Goal: Find contact information: Find contact information

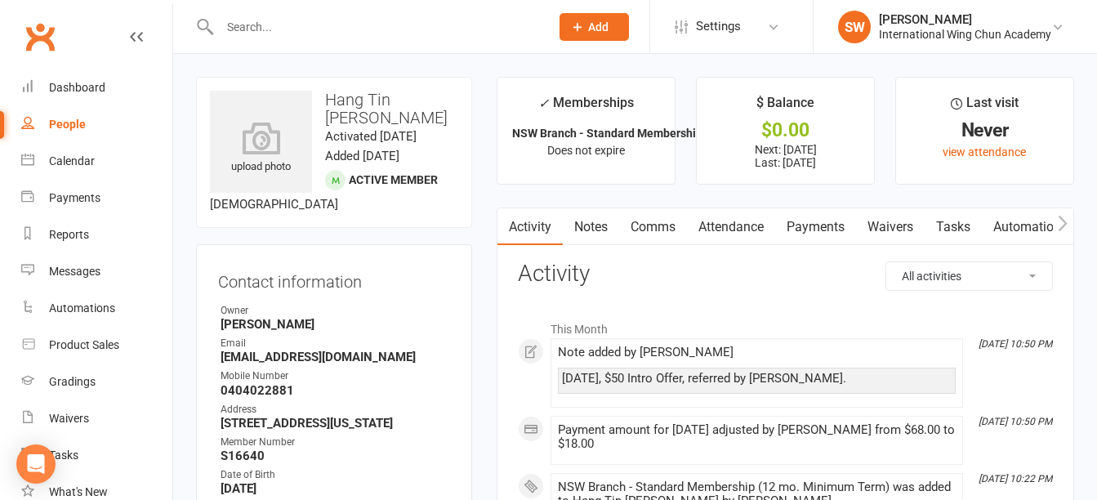
click at [486, 33] on input "text" at bounding box center [376, 27] width 323 height 23
type input "mit anthon"
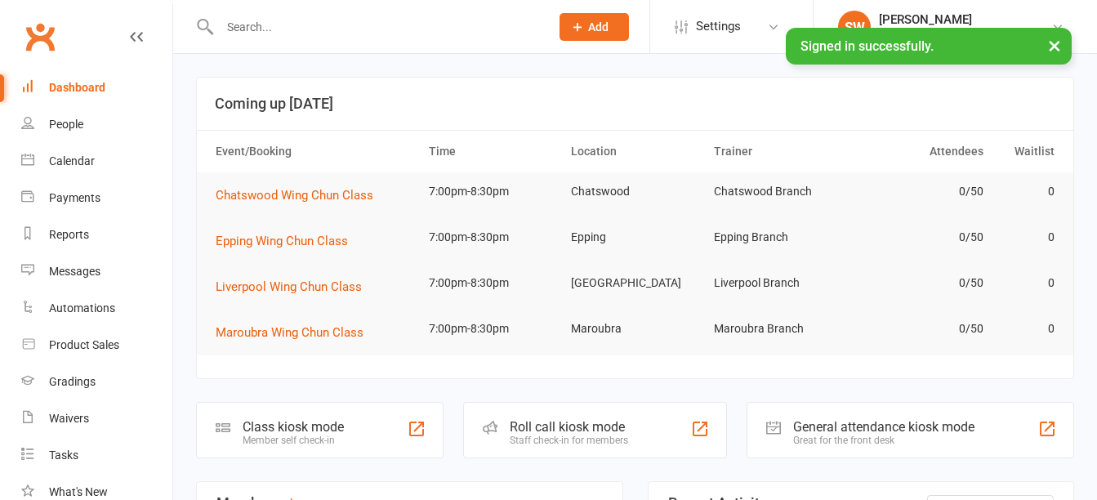
click at [352, 16] on input "text" at bounding box center [376, 27] width 323 height 23
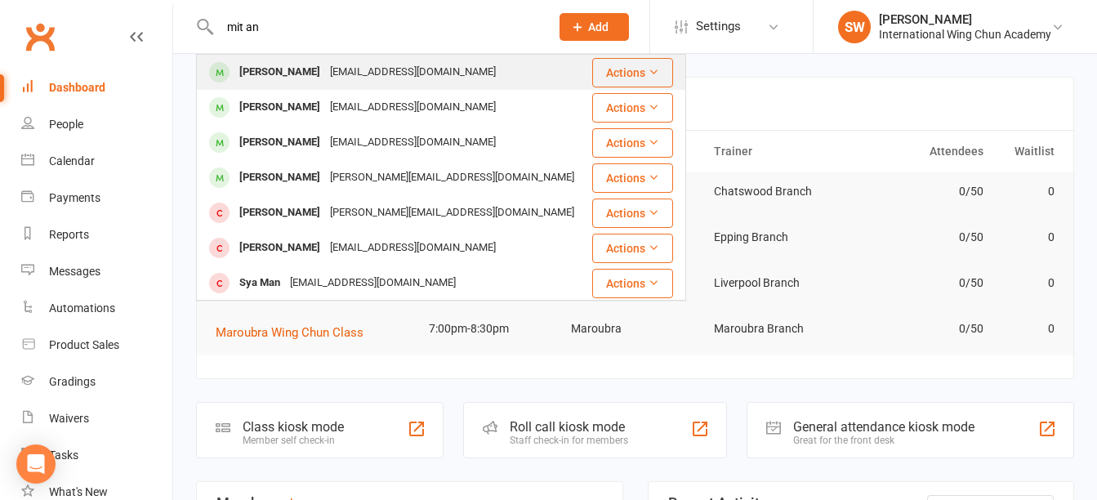
type input "mit an"
click at [358, 69] on div "anthonymitchell181@gmail.com" at bounding box center [413, 72] width 176 height 24
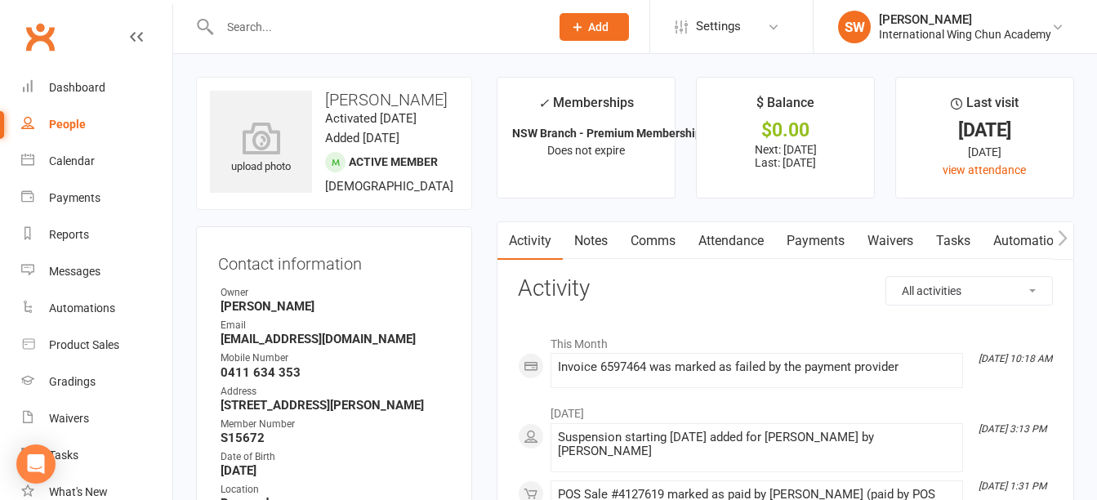
click at [843, 237] on link "Payments" at bounding box center [815, 241] width 81 height 38
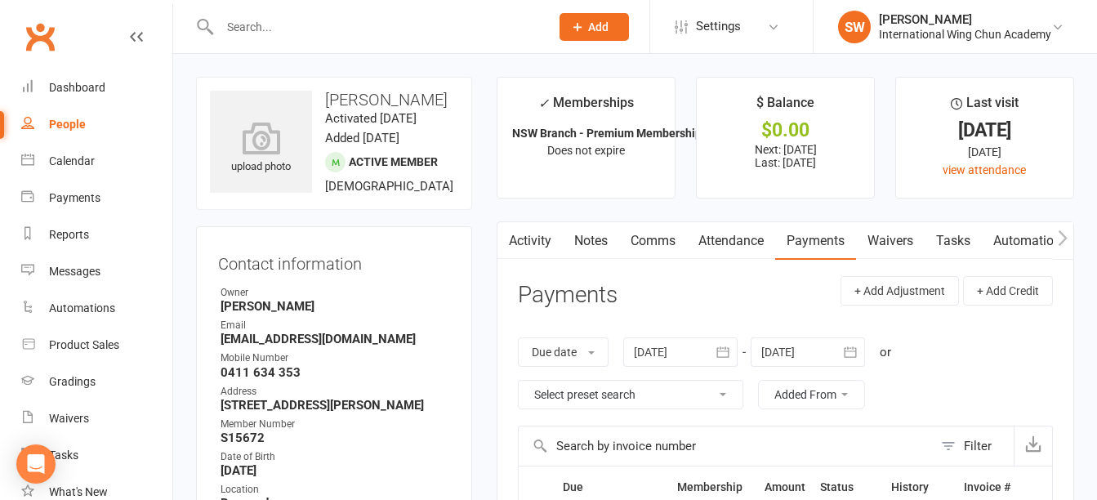
click at [578, 243] on link "Notes" at bounding box center [591, 241] width 56 height 38
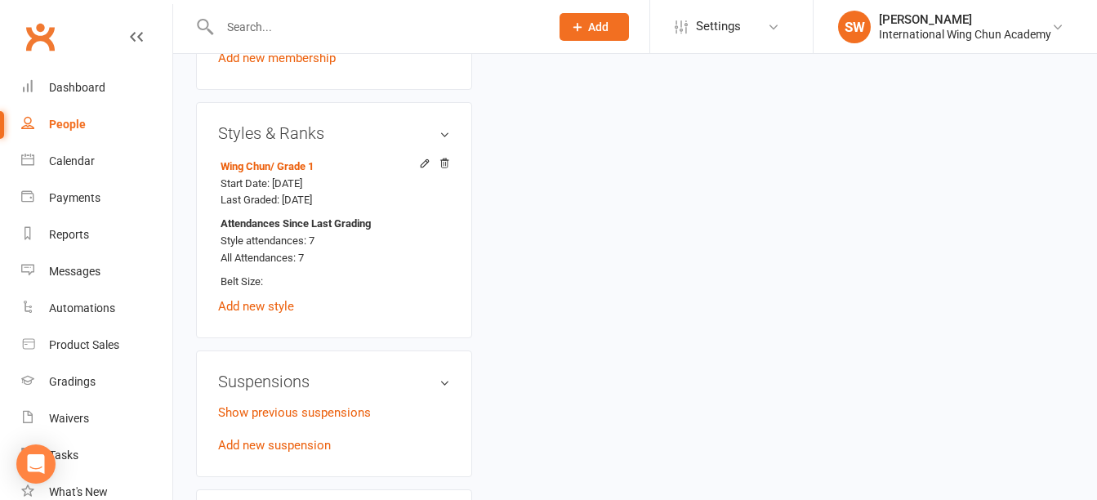
scroll to position [898, 0]
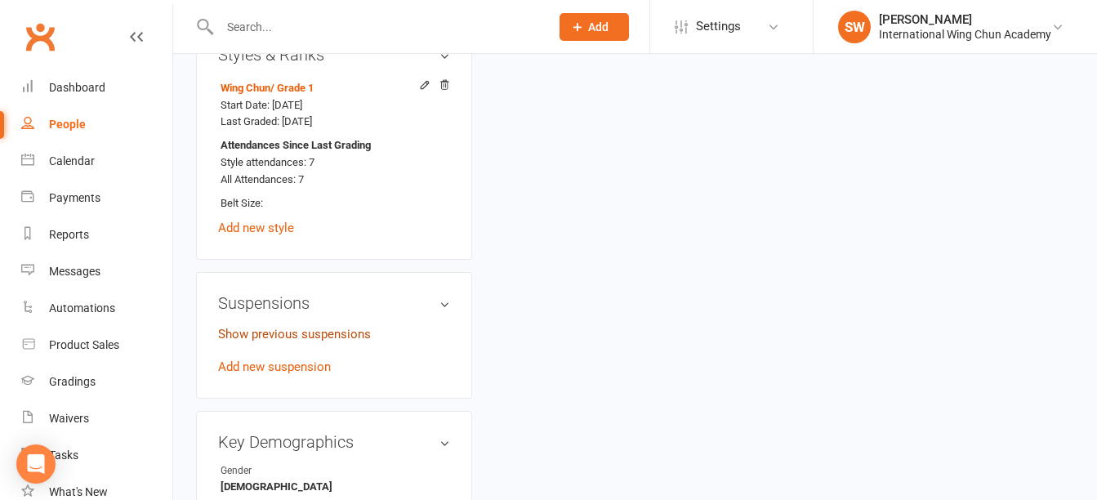
click at [315, 327] on link "Show previous suspensions" at bounding box center [294, 334] width 153 height 15
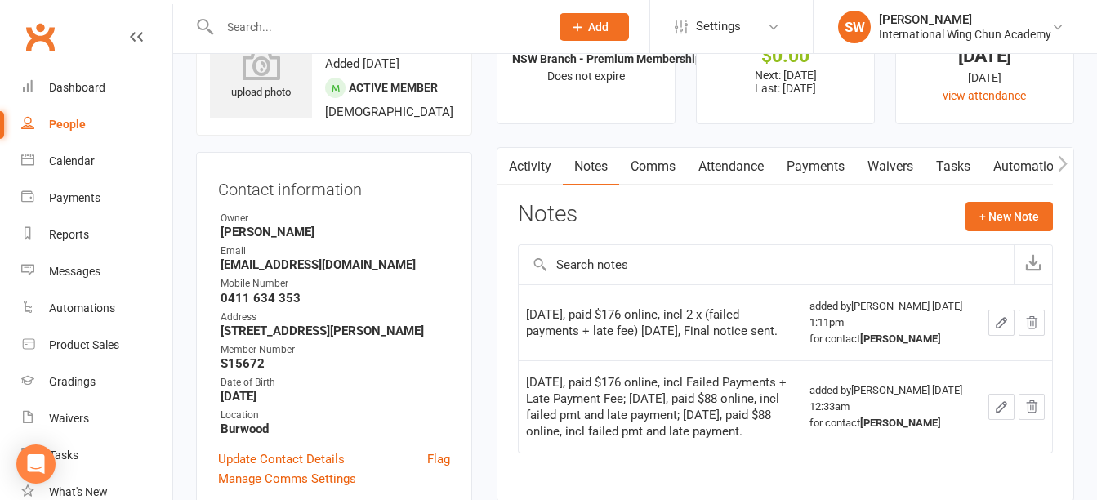
scroll to position [0, 0]
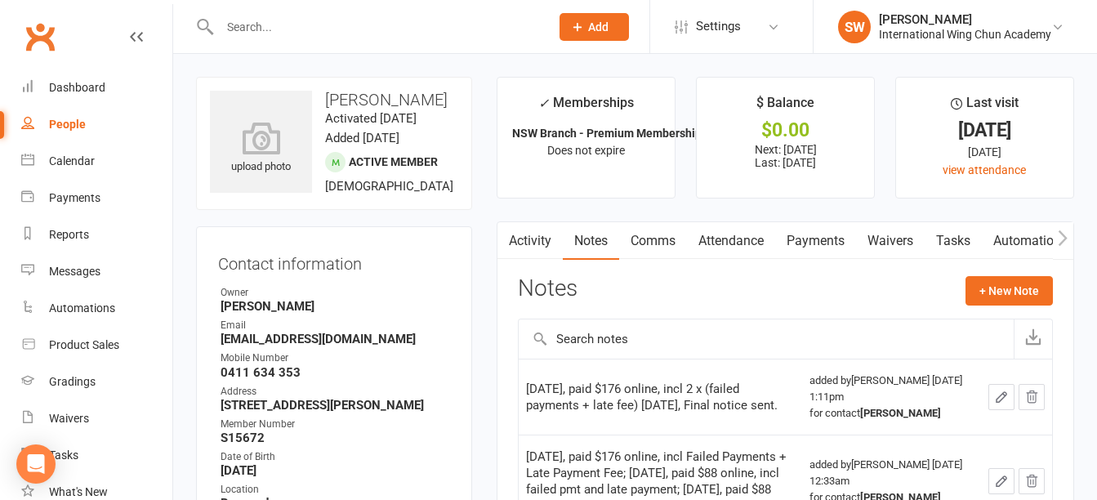
click at [366, 93] on h3 "Mitchell Anthony" at bounding box center [334, 100] width 248 height 18
drag, startPoint x: 366, startPoint y: 93, endPoint x: 402, endPoint y: 94, distance: 35.9
click at [402, 94] on h3 "Mitchell Anthony" at bounding box center [334, 100] width 248 height 18
copy h3 "Mitchell Anthony"
click at [265, 380] on ul "Owner Simon Wong Email anthonymitchell181@gmail.com Mobile Number 0411 634 353 …" at bounding box center [334, 397] width 232 height 225
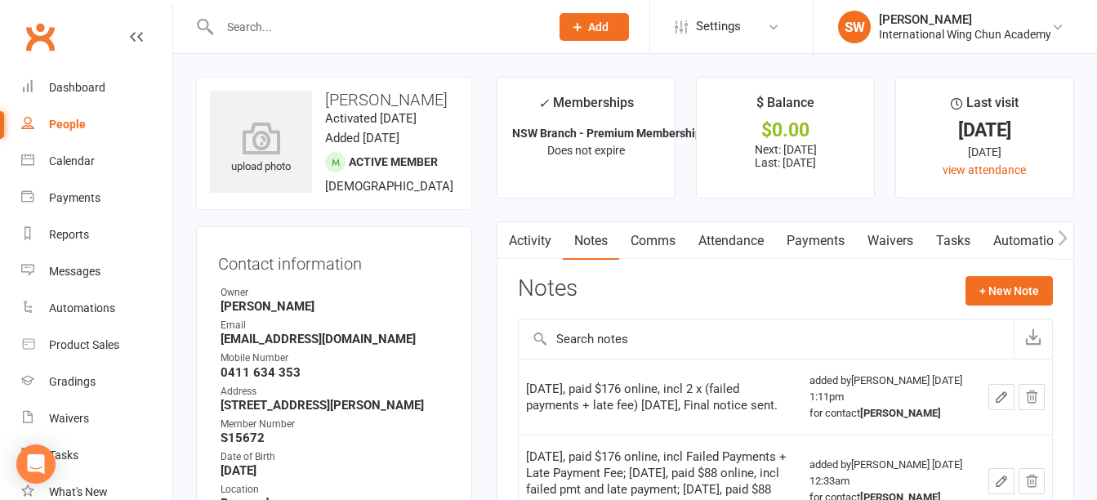
click at [264, 376] on strong "0411 634 353" at bounding box center [334, 372] width 229 height 15
copy render-form-field "0411 634 353"
click at [265, 340] on strong "anthonymitchell181@gmail.com" at bounding box center [334, 339] width 229 height 15
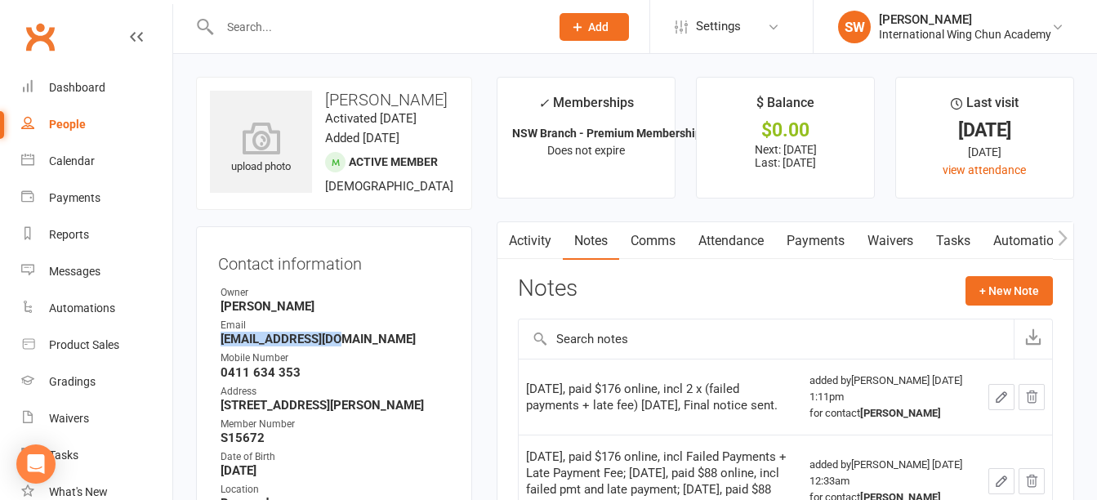
click at [265, 340] on strong "anthonymitchell181@gmail.com" at bounding box center [334, 339] width 229 height 15
copy render-form-field "anthonymitchell181@gmail.com"
click at [826, 240] on link "Payments" at bounding box center [815, 241] width 81 height 38
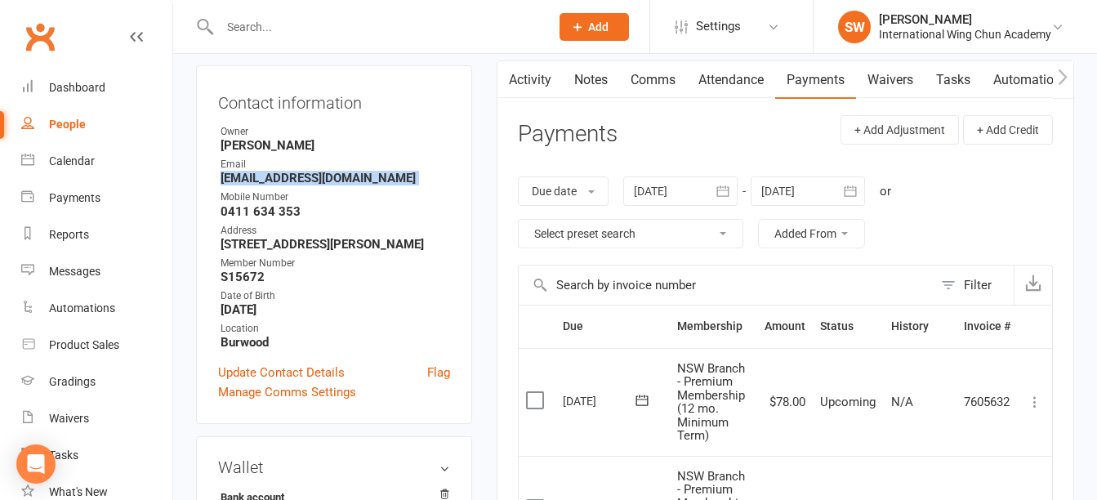
scroll to position [408, 0]
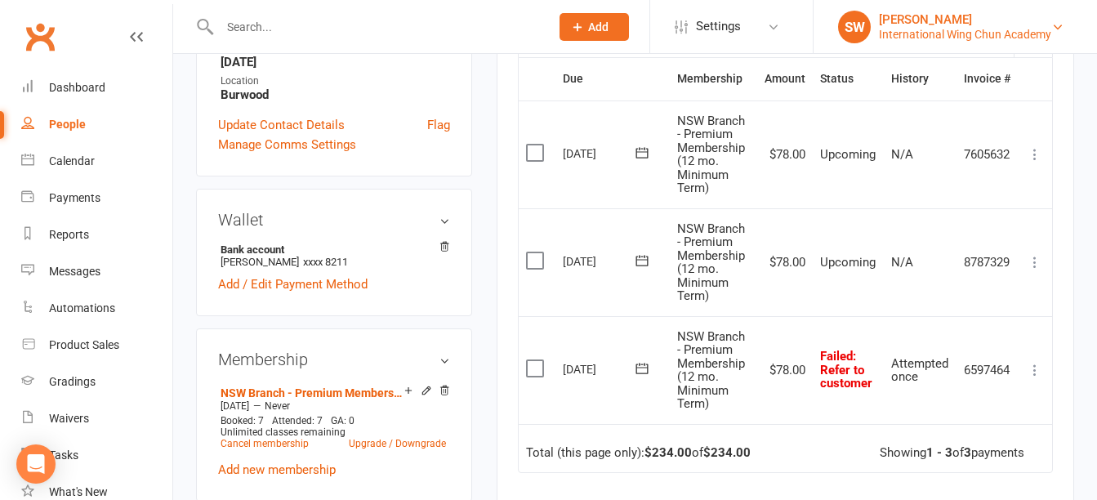
click at [1016, 27] on div "International Wing Chun Academy" at bounding box center [965, 34] width 172 height 15
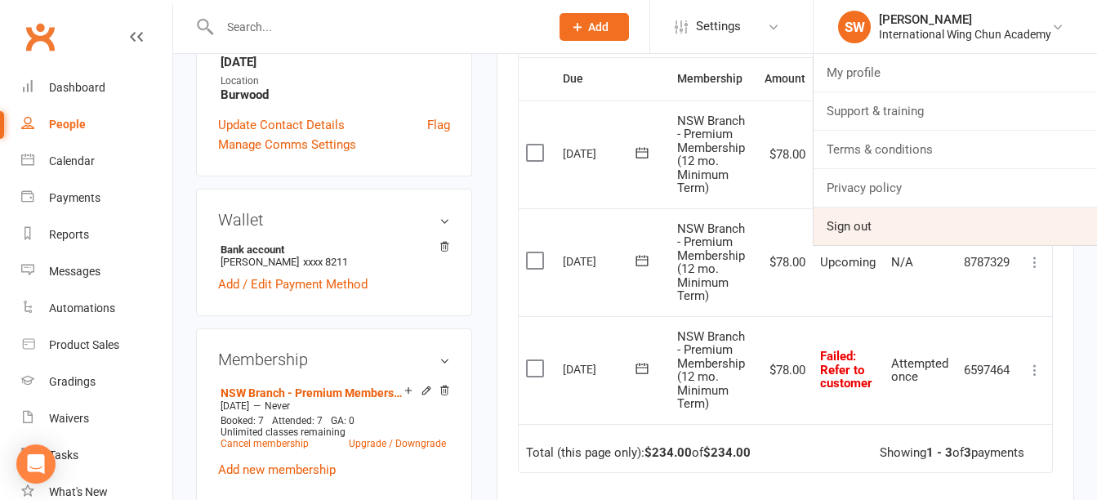
click at [919, 230] on link "Sign out" at bounding box center [954, 226] width 283 height 38
